Goal: Transaction & Acquisition: Download file/media

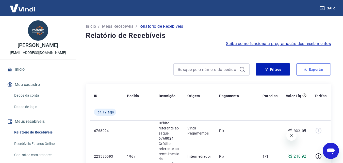
click at [310, 69] on button "Exportar" at bounding box center [314, 69] width 35 height 12
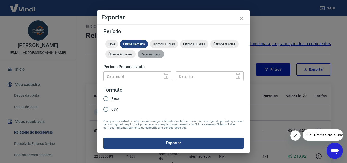
click at [162, 56] on span "Personalizado" at bounding box center [151, 54] width 26 height 4
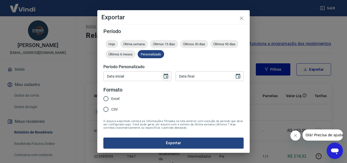
click at [165, 75] on icon "Choose date" at bounding box center [166, 75] width 5 height 5
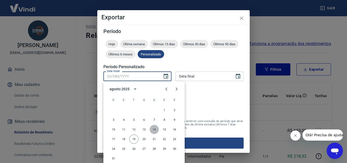
click at [153, 129] on button "14" at bounding box center [154, 129] width 9 height 9
type input "[DATE]"
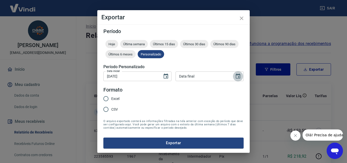
click at [241, 74] on icon "Choose date" at bounding box center [238, 76] width 6 height 6
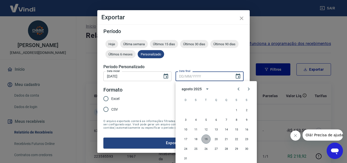
click at [206, 139] on button "19" at bounding box center [206, 138] width 9 height 9
type input "[DATE]"
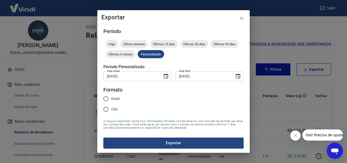
click at [103, 95] on input "Excel" at bounding box center [106, 98] width 11 height 11
radio input "true"
click at [168, 138] on button "Exportar" at bounding box center [173, 143] width 140 height 11
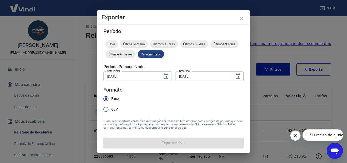
click at [173, 143] on form "Período Hoje Última semana Últimos 15 dias Últimos 30 dias Últimos 90 dias Últi…" at bounding box center [173, 88] width 140 height 119
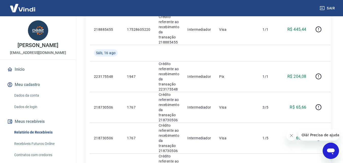
scroll to position [458, 0]
